Goal: Task Accomplishment & Management: Manage account settings

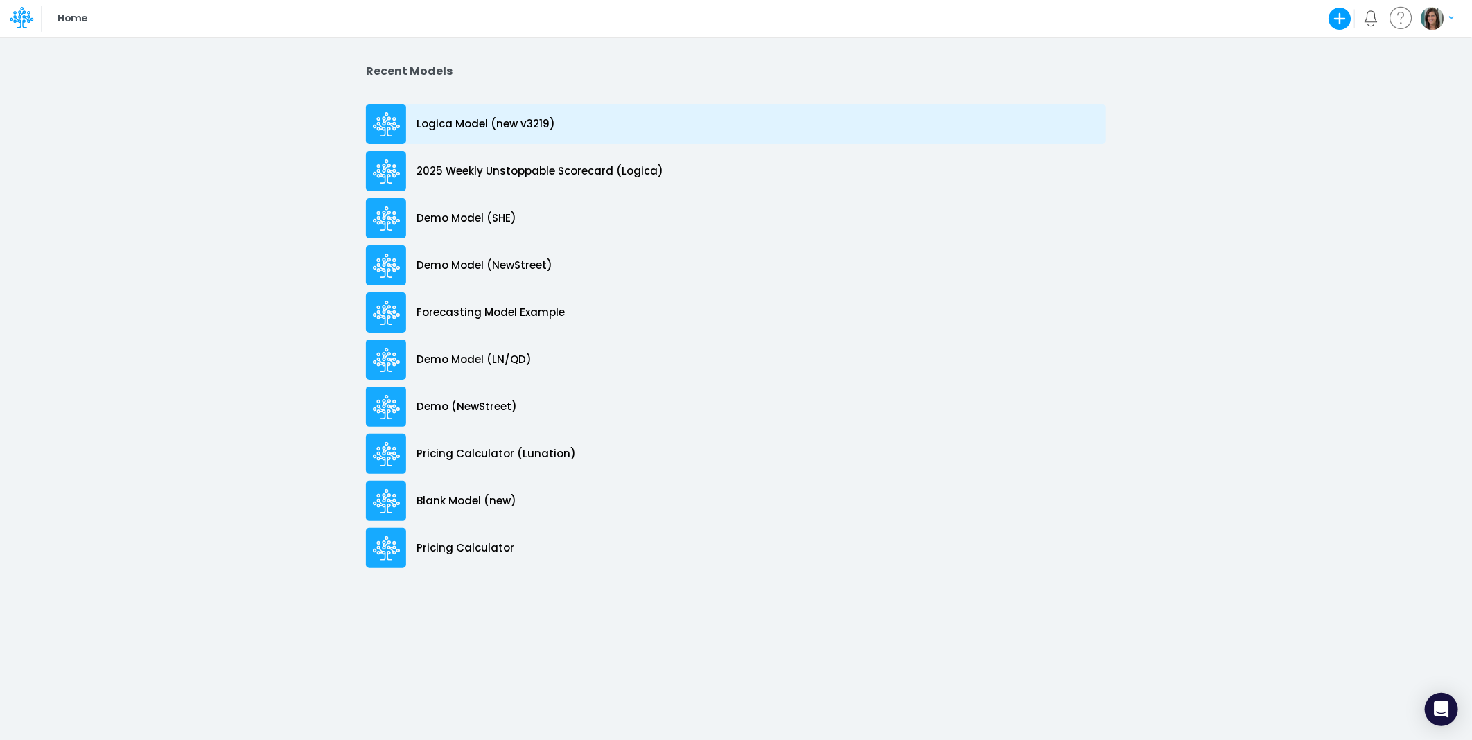
click at [578, 128] on div "Logica Model (new v3219)" at bounding box center [736, 124] width 740 height 40
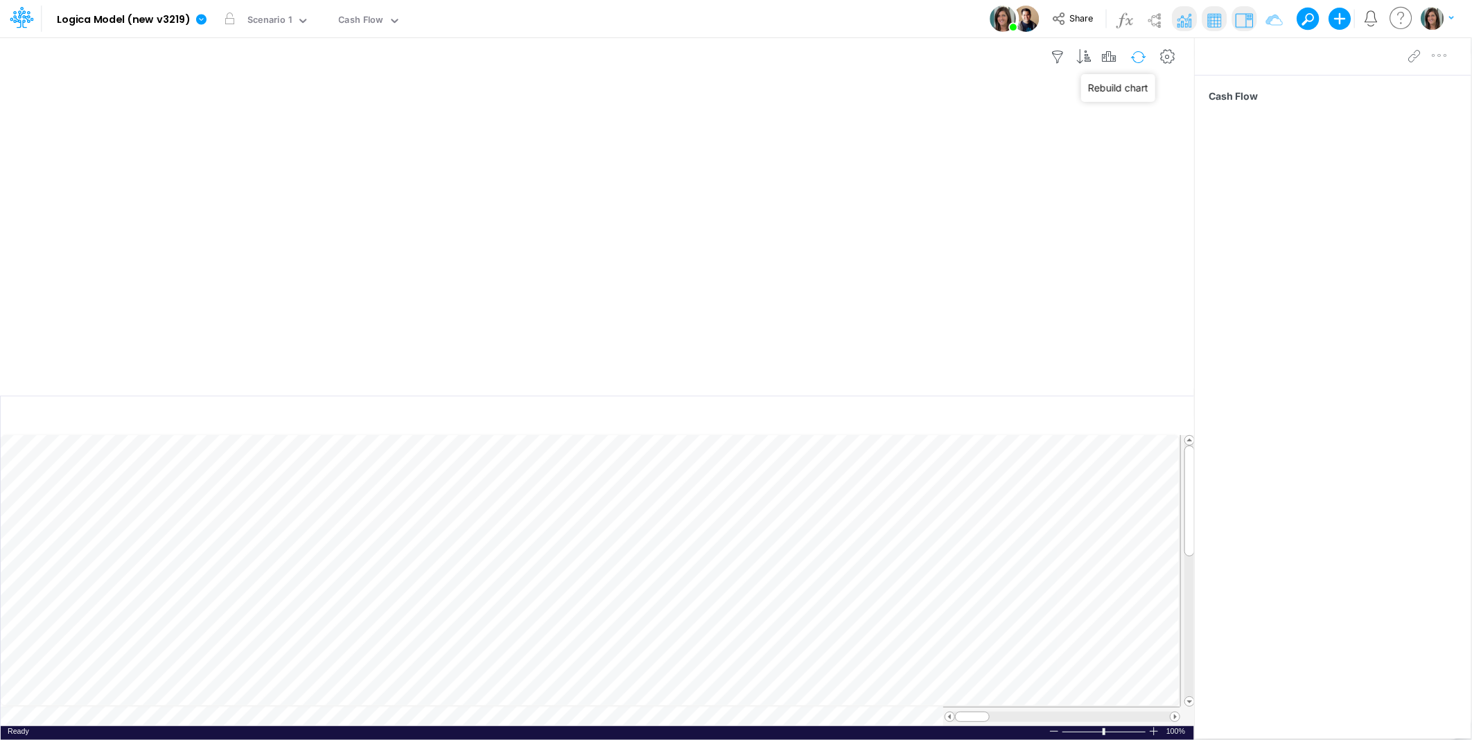
click at [1132, 55] on button "button" at bounding box center [1138, 57] width 33 height 24
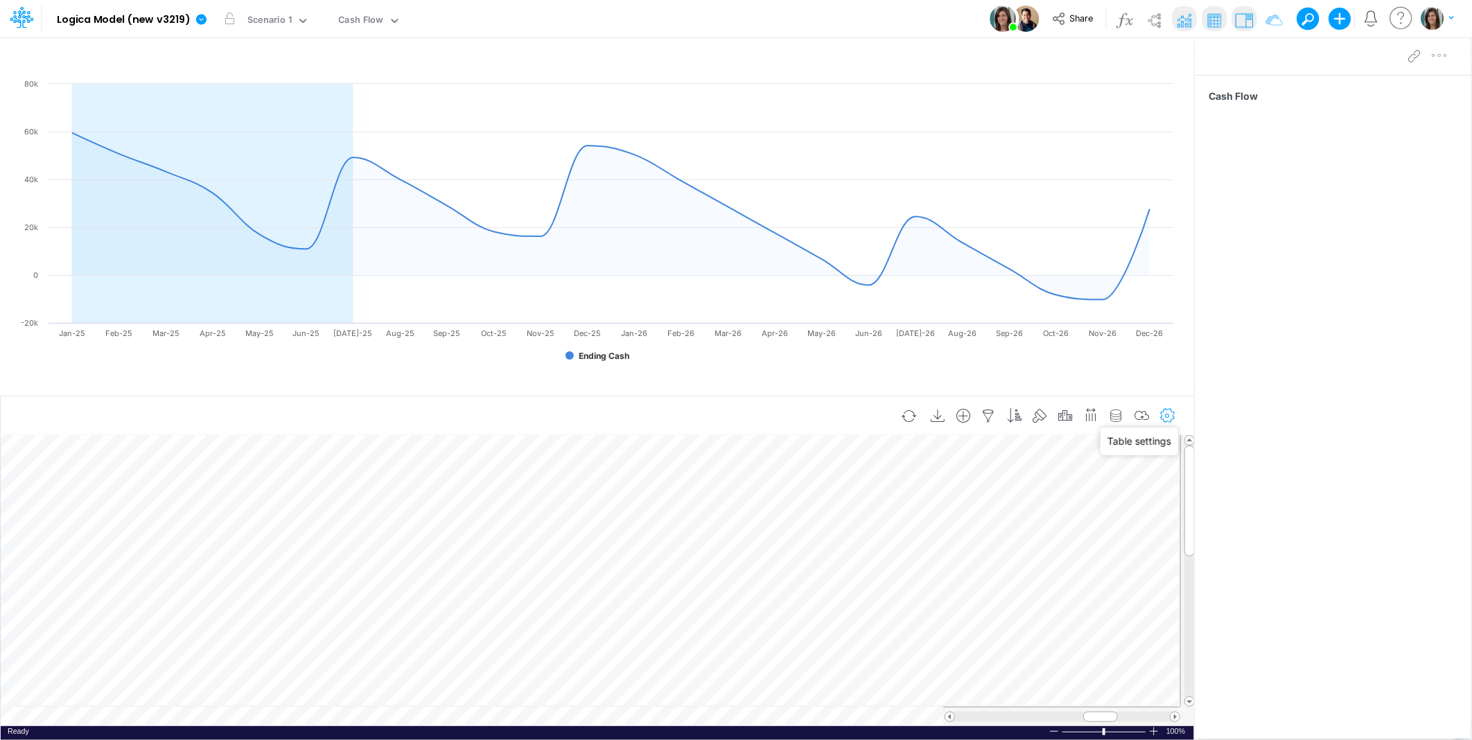
click at [1169, 414] on icon "button" at bounding box center [1167, 416] width 21 height 15
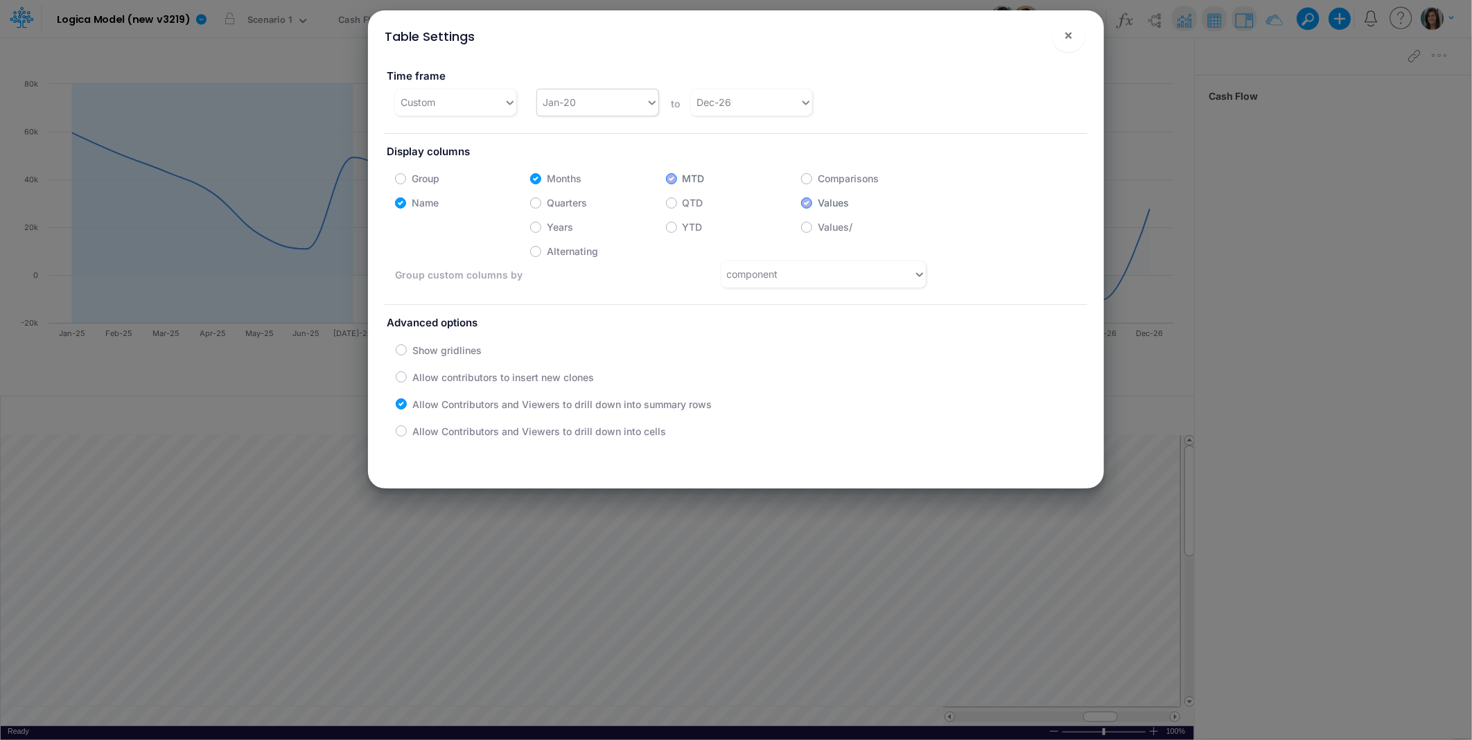
click at [603, 98] on div "Jan-20" at bounding box center [591, 102] width 109 height 23
click at [590, 246] on div "Jan-25" at bounding box center [596, 242] width 120 height 26
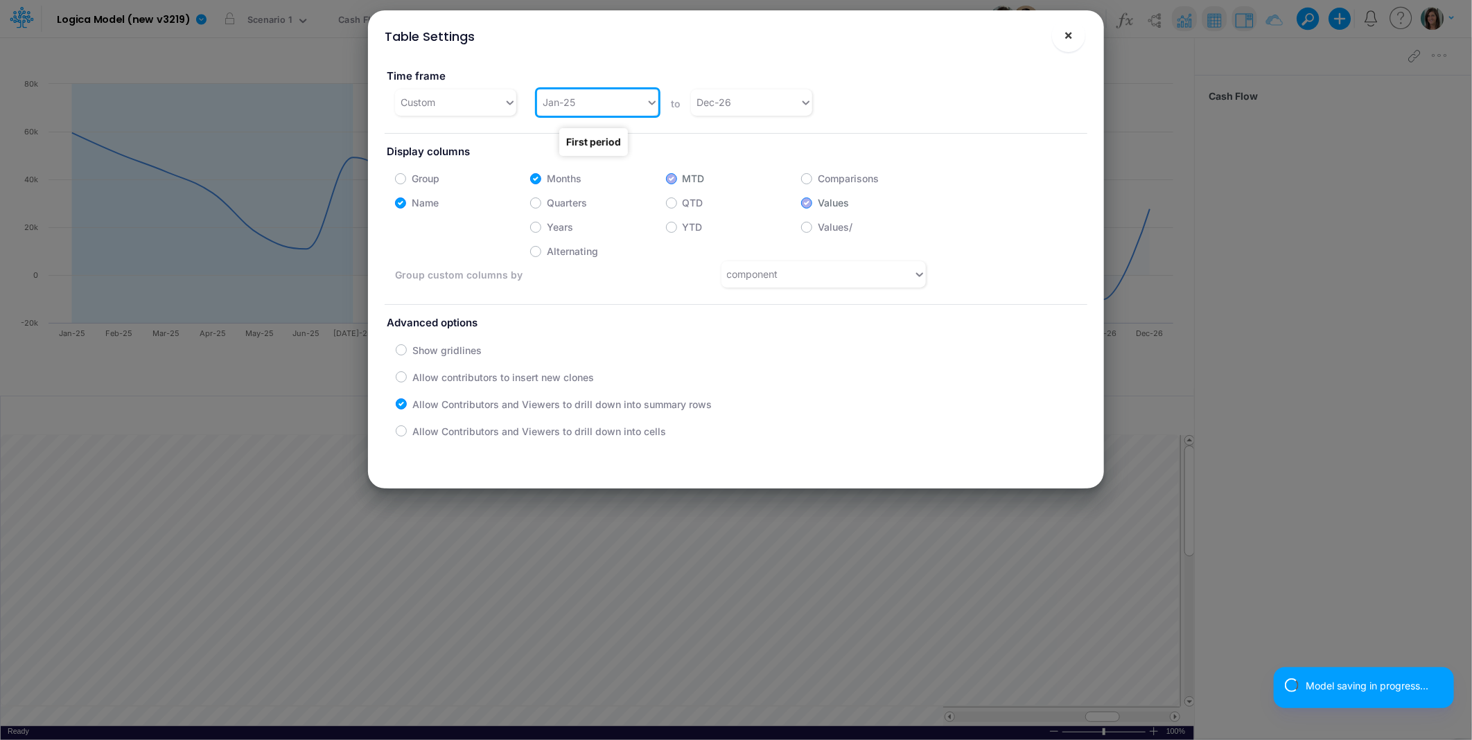
click at [1069, 33] on span "×" at bounding box center [1069, 34] width 9 height 17
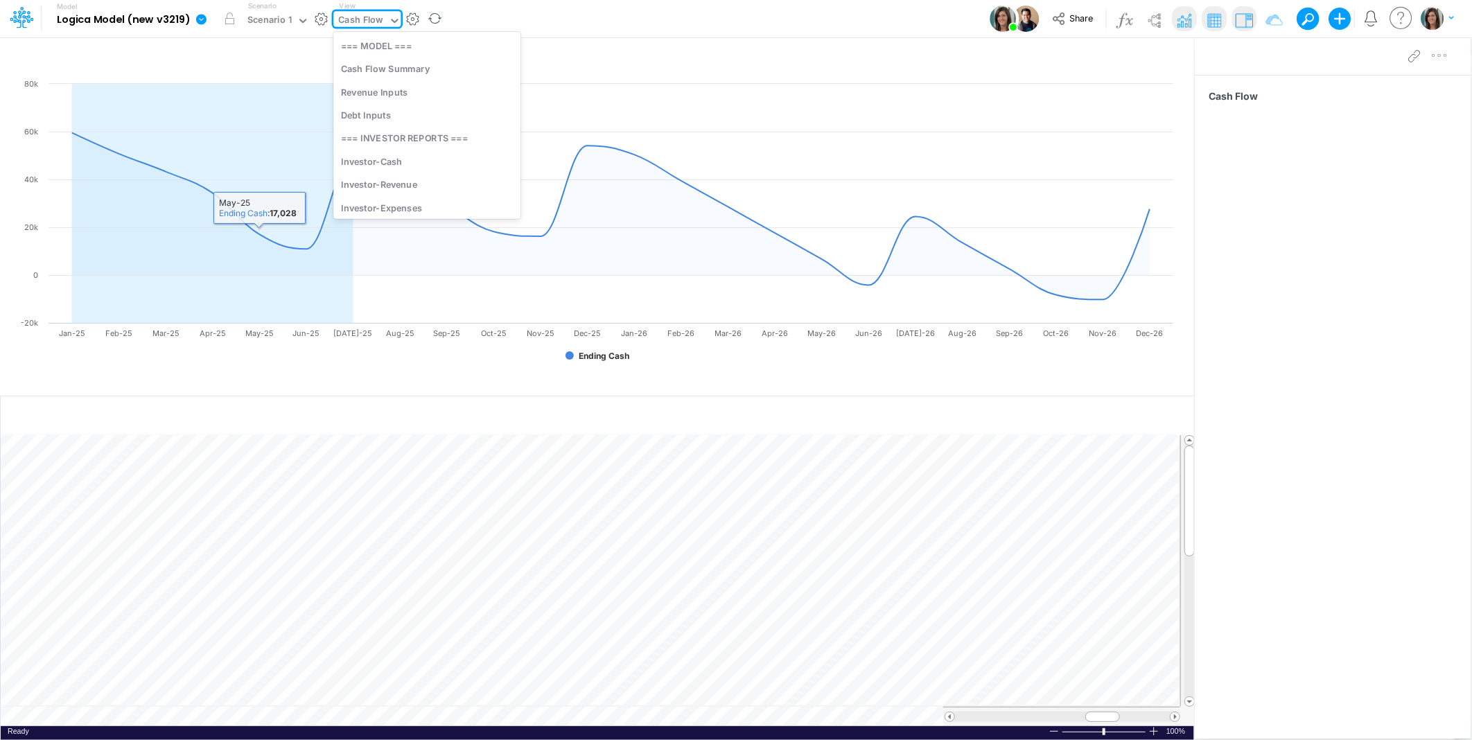
click at [371, 19] on div "Cash Flow" at bounding box center [361, 21] width 45 height 16
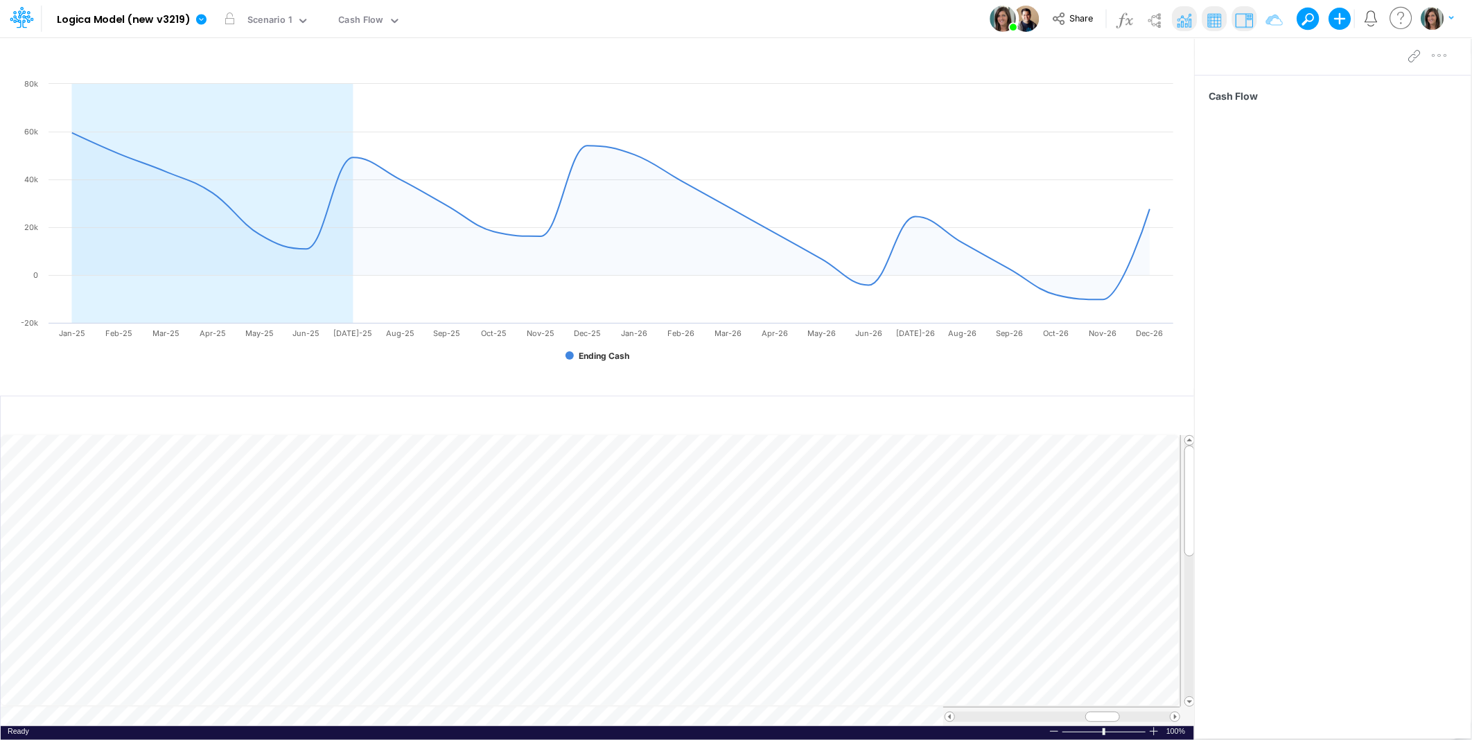
click at [487, 19] on div "Model Logica Model (new v3219) Edit model settings Duplicate Import QuickBooks …" at bounding box center [735, 18] width 1325 height 37
drag, startPoint x: 704, startPoint y: 17, endPoint x: 881, endPoint y: 12, distance: 176.8
click at [708, 17] on div "Model Logica Model (new v3219) Edit model settings Duplicate Import QuickBooks …" at bounding box center [735, 18] width 1325 height 37
click at [1437, 15] on img "button" at bounding box center [1432, 18] width 23 height 23
click at [1381, 82] on button "Log out" at bounding box center [1381, 81] width 148 height 21
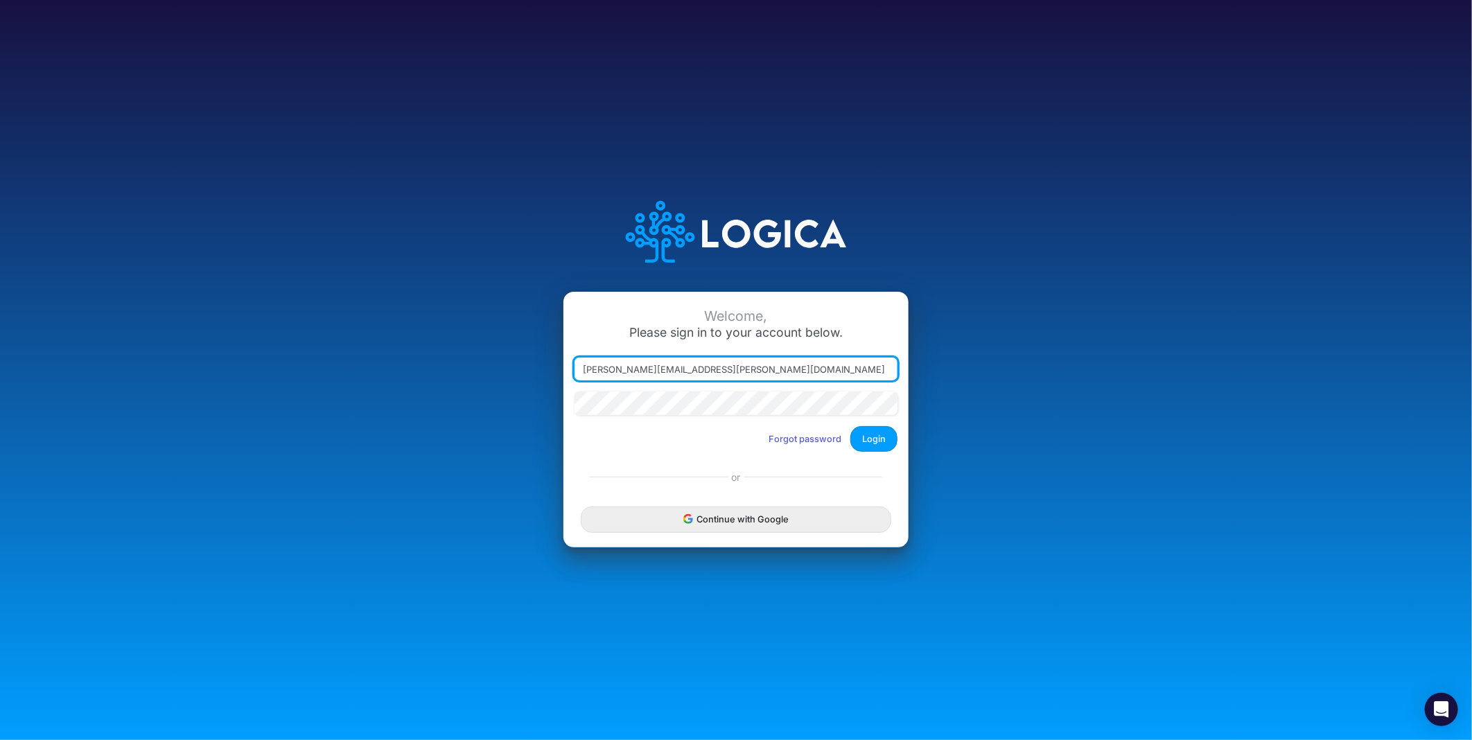
drag, startPoint x: 648, startPoint y: 371, endPoint x: 1042, endPoint y: 402, distance: 394.9
click at [1042, 402] on div "Welcome, Please sign in to your account below. carissa.castro@logica.cloud Forg…" at bounding box center [735, 370] width 981 height 395
type input "carissa.castro+dm@logica.cloud"
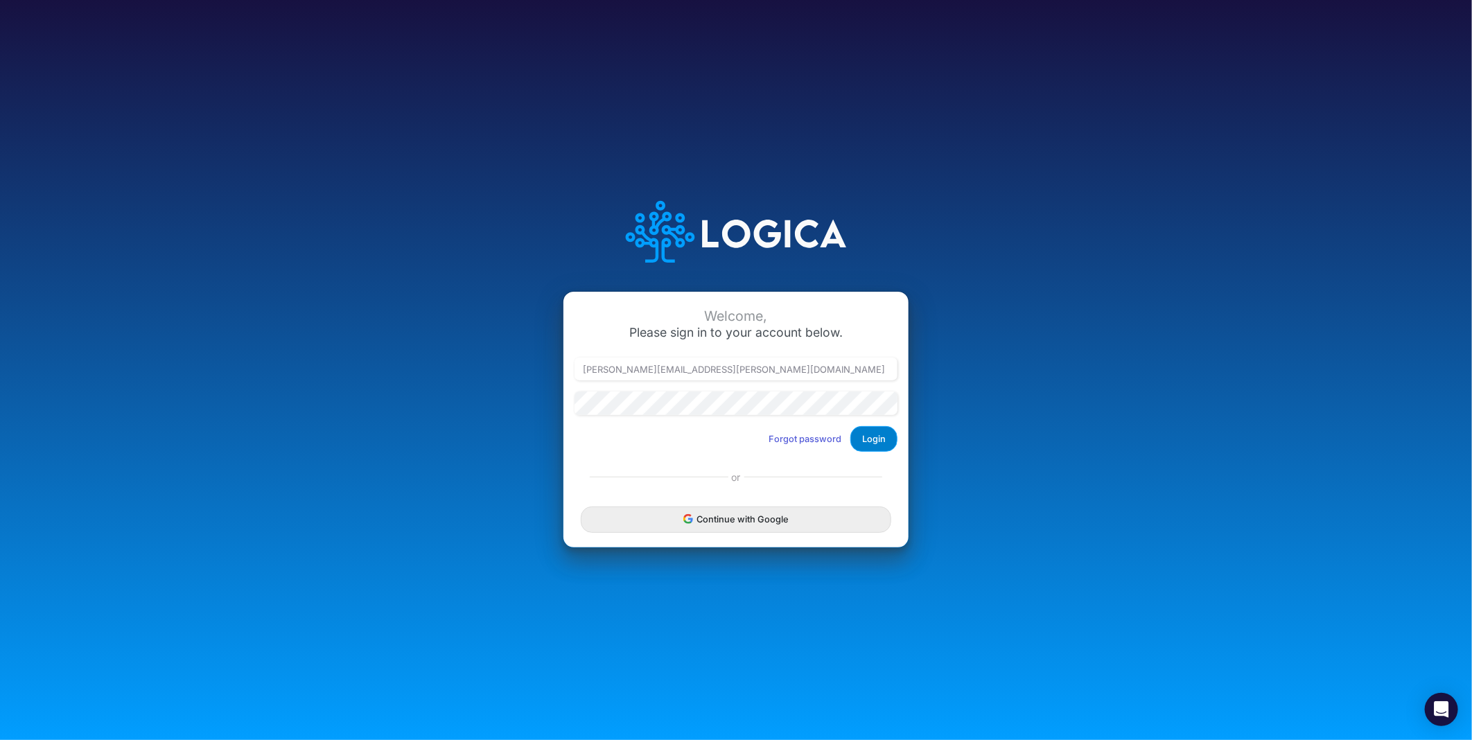
click at [874, 435] on button "Login" at bounding box center [873, 439] width 47 height 26
